Goal: Transaction & Acquisition: Purchase product/service

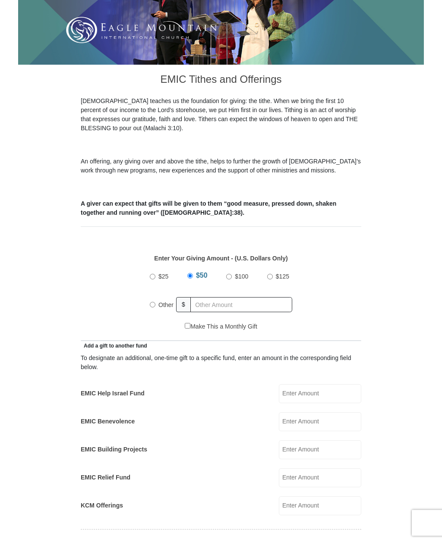
scroll to position [155, 0]
click at [159, 303] on span "Other" at bounding box center [165, 305] width 15 height 7
click at [155, 303] on input "Other" at bounding box center [153, 306] width 6 height 6
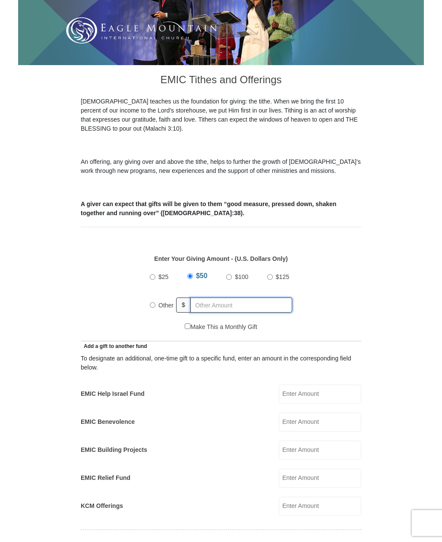
radio input "true"
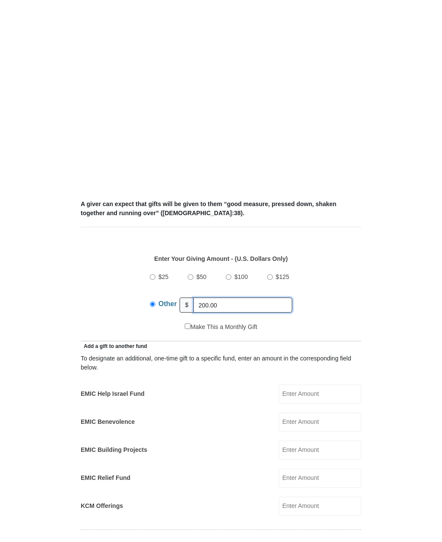
scroll to position [346, 0]
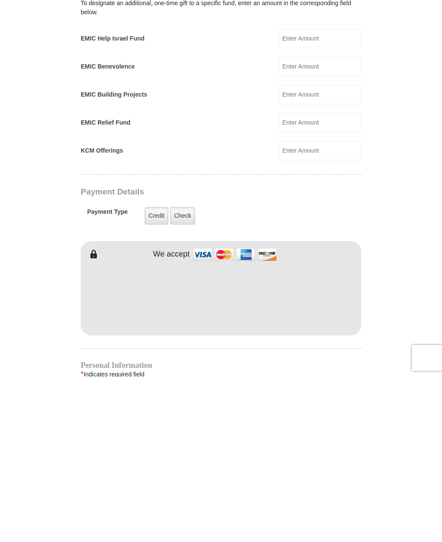
type input "200.00"
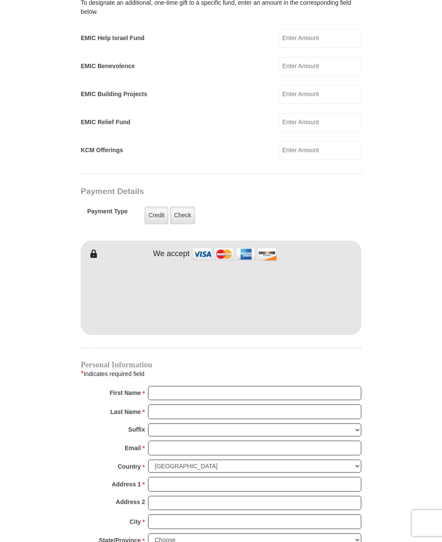
scroll to position [511, 0]
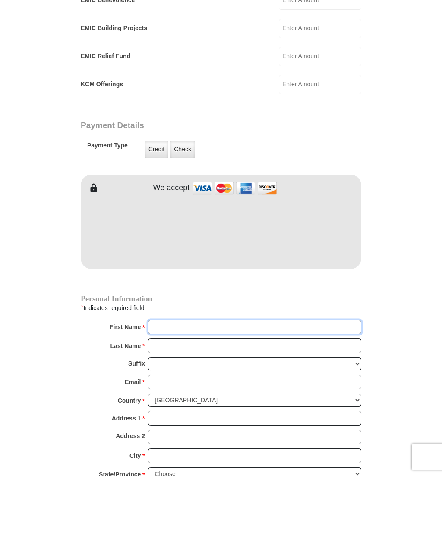
click at [169, 387] on input "First Name *" at bounding box center [254, 394] width 213 height 15
type input "Gary and Jan"
click at [165, 405] on input "Last Name *" at bounding box center [254, 412] width 213 height 15
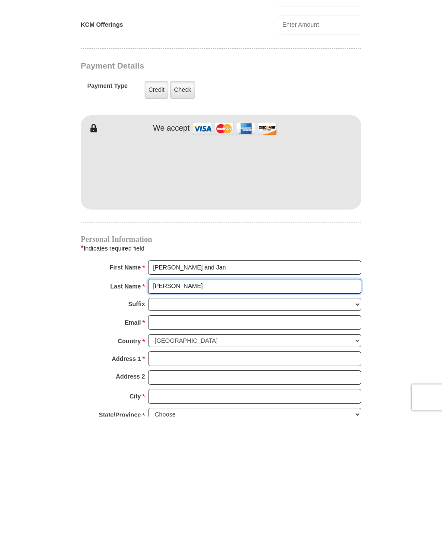
type input "Smith"
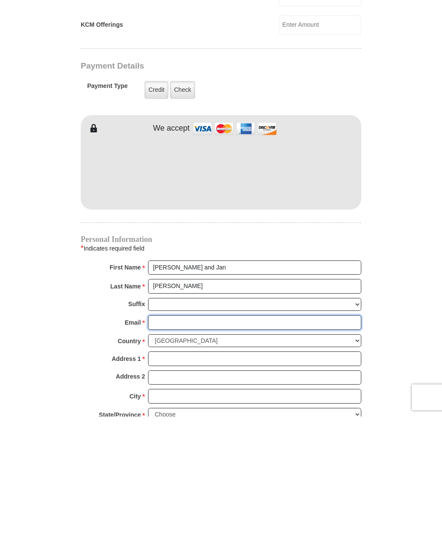
click at [165, 441] on input "Email *" at bounding box center [254, 448] width 213 height 15
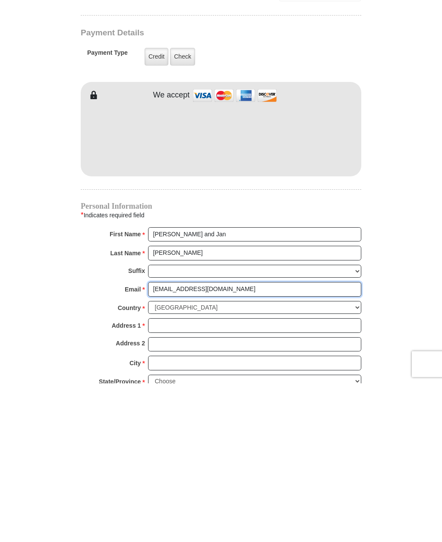
type input "jbrilsmith@aol.com"
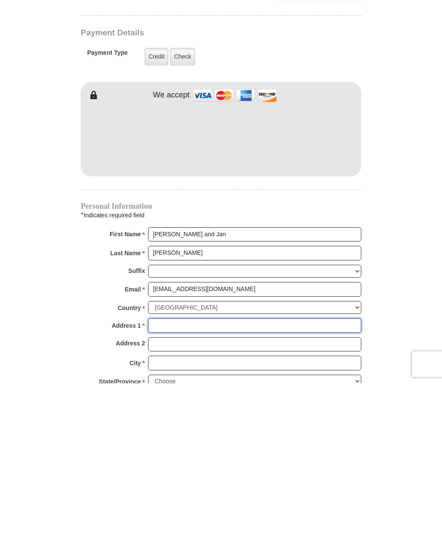
click at [168, 478] on input "Address 1 *" at bounding box center [254, 485] width 213 height 15
type input "5261 N Kings Hwy"
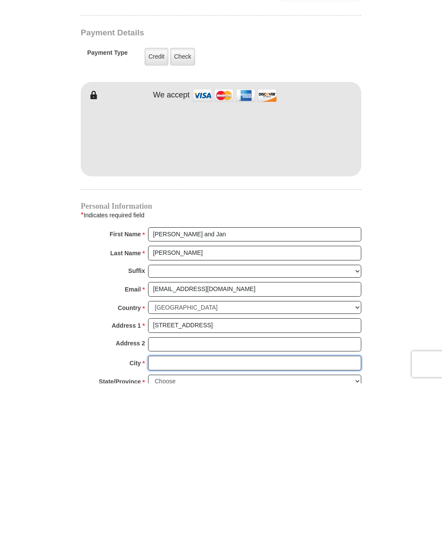
click at [168, 515] on input "City *" at bounding box center [254, 522] width 213 height 15
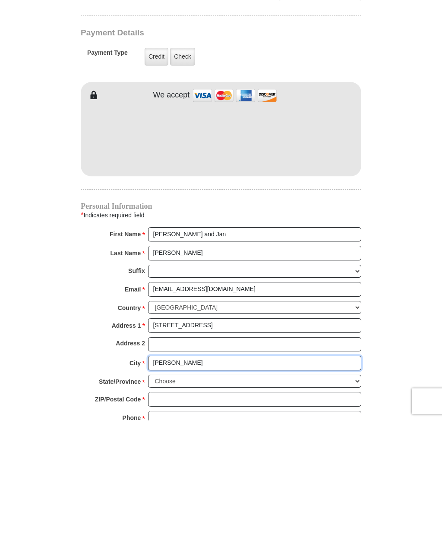
scroll to position [549, 0]
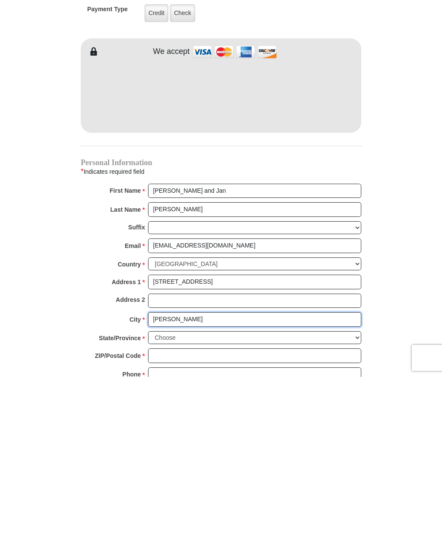
type input "Luther"
click at [331, 497] on select "Choose Alabama Alaska American Samoa Arizona Arkansas Armed Forces Americas Arm…" at bounding box center [254, 503] width 213 height 13
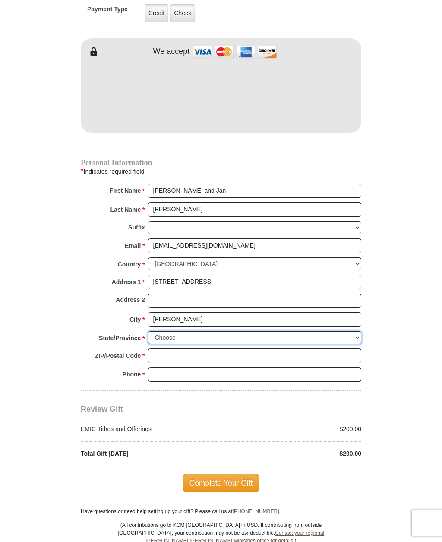
select select "MI"
click at [167, 349] on input "ZIP/Postal Code *" at bounding box center [254, 356] width 213 height 15
type input "49656"
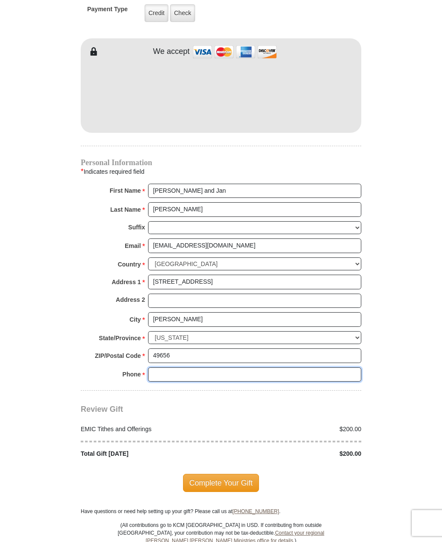
click at [176, 368] on input "Phone * *" at bounding box center [254, 375] width 213 height 15
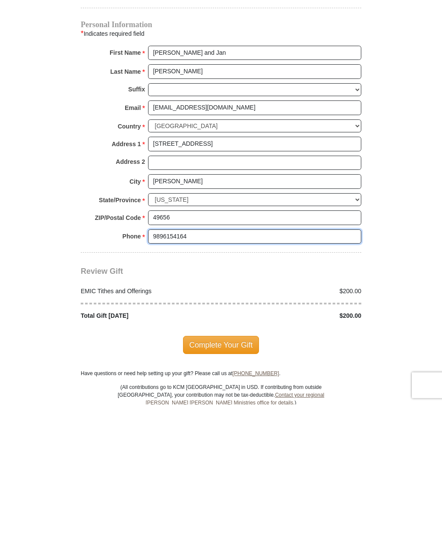
type input "9896154164"
click at [216, 474] on span "Complete Your Gift" at bounding box center [221, 483] width 76 height 18
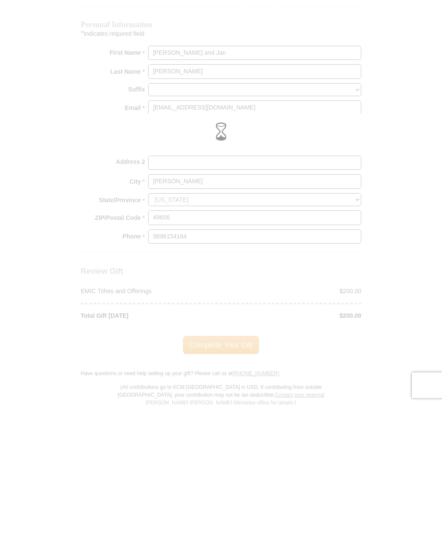
scroll to position [852, 0]
